Goal: Task Accomplishment & Management: Manage account settings

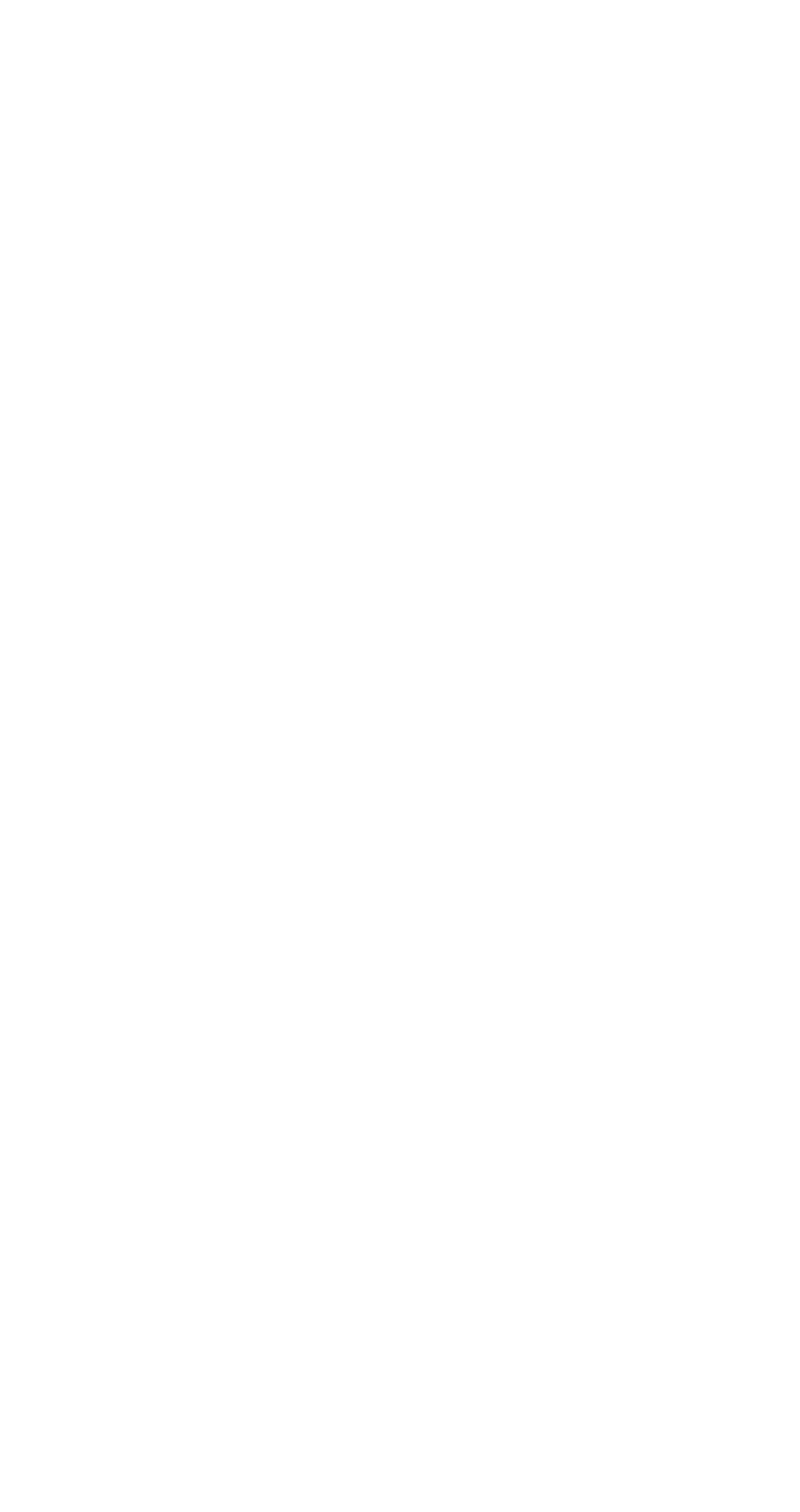
select select "8"
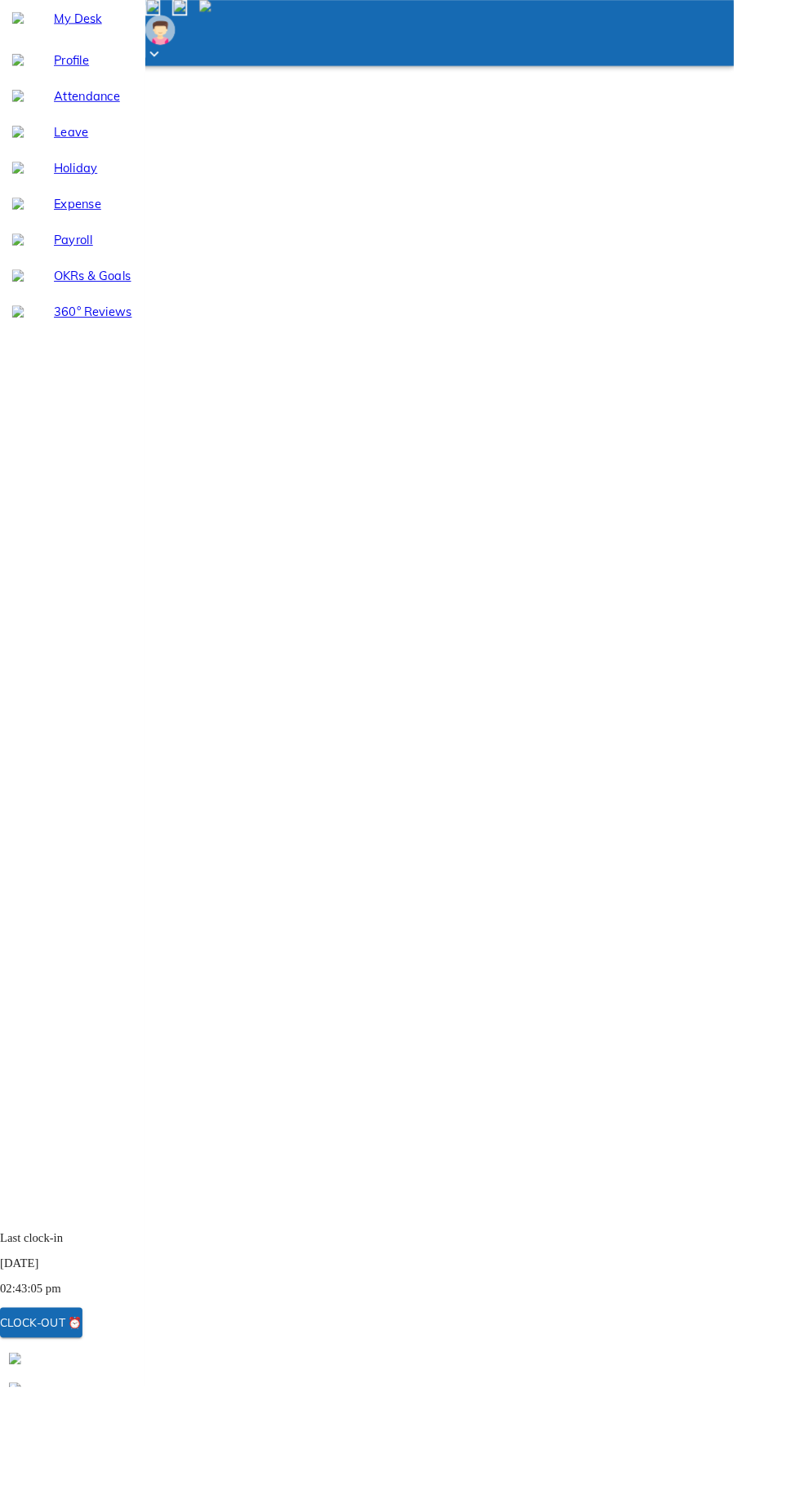
click at [90, 1452] on div "Clock-out ⏰" at bounding box center [45, 1442] width 90 height 22
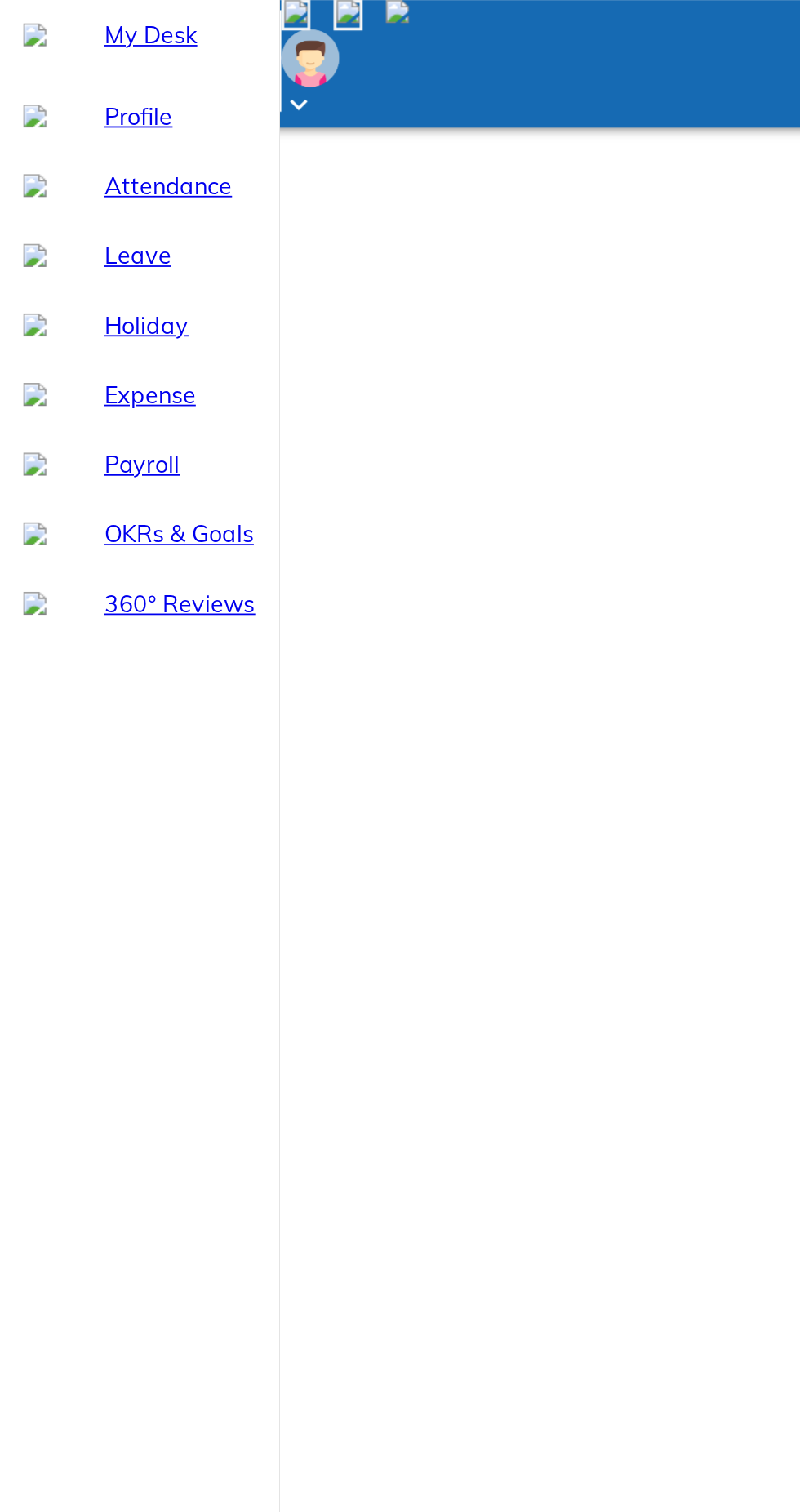
click at [69, 154] on span "Leave" at bounding box center [101, 144] width 85 height 20
select select "8"
click at [85, 115] on span "Attendance" at bounding box center [101, 105] width 85 height 20
select select "8"
